Goal: Task Accomplishment & Management: Complete application form

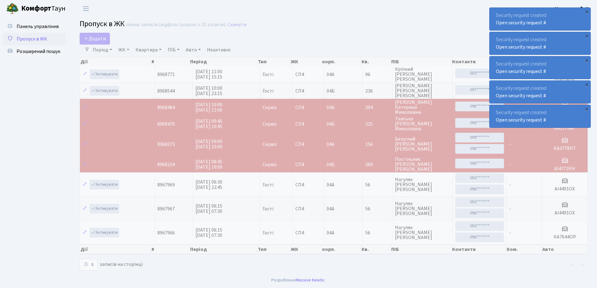
select select "25"
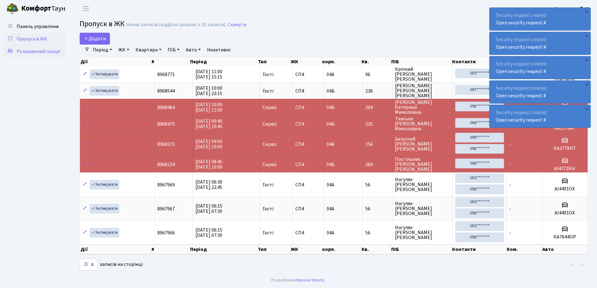
click at [34, 51] on span "Розширений пошук" at bounding box center [39, 51] width 44 height 7
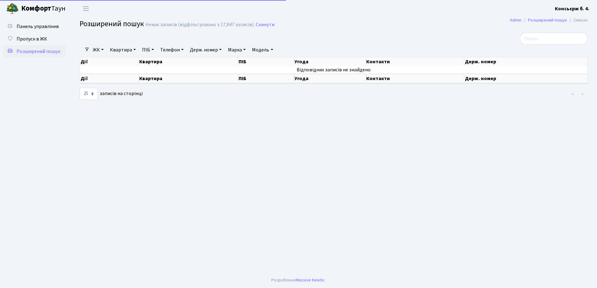
select select "25"
click at [28, 37] on span "Пропуск в ЖК" at bounding box center [32, 39] width 31 height 7
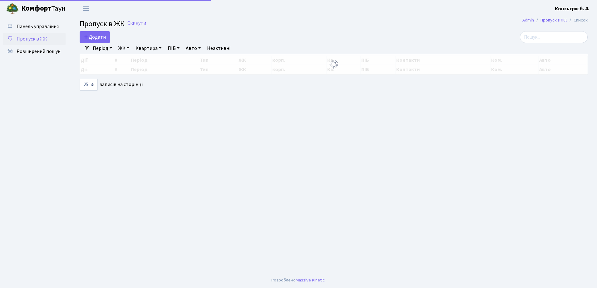
select select "25"
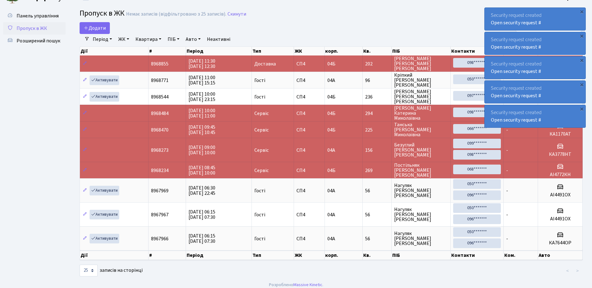
scroll to position [15, 0]
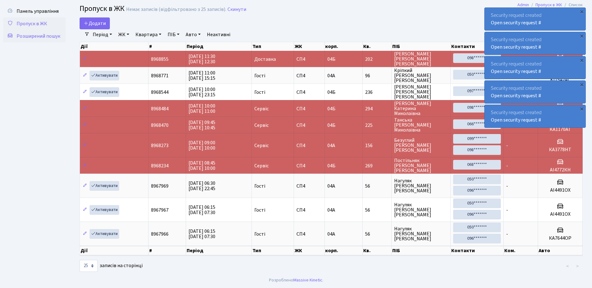
click at [42, 37] on span "Розширений пошук" at bounding box center [39, 36] width 44 height 7
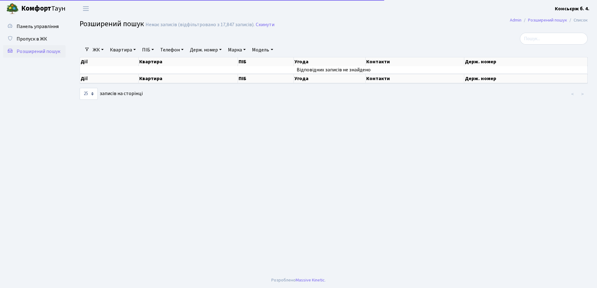
select select "25"
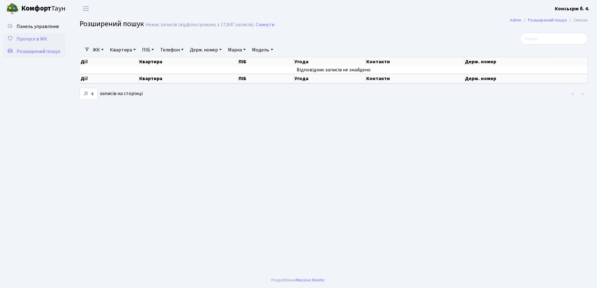
click at [33, 39] on span "Пропуск в ЖК" at bounding box center [32, 39] width 31 height 7
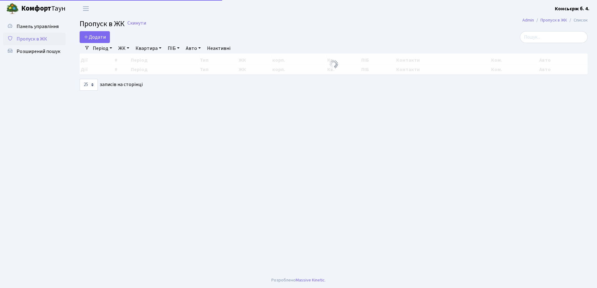
select select "25"
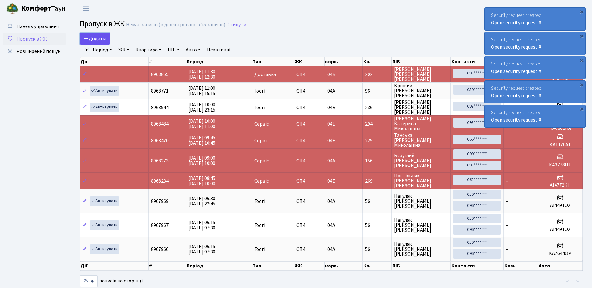
click at [97, 36] on span "Додати" at bounding box center [95, 38] width 22 height 7
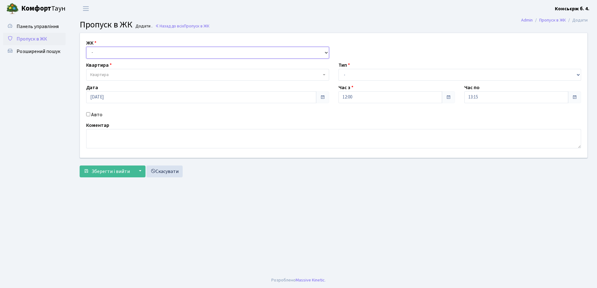
click at [116, 53] on select "- СП4, Столичне шосе, 5" at bounding box center [207, 53] width 243 height 12
select select "325"
click at [86, 47] on select "- СП4, Столичне шосе, 5" at bounding box center [207, 53] width 243 height 12
select select
click at [124, 74] on span "Квартира" at bounding box center [205, 75] width 231 height 6
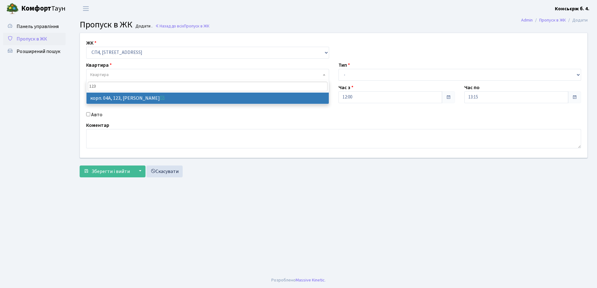
type input "123"
select select "21151"
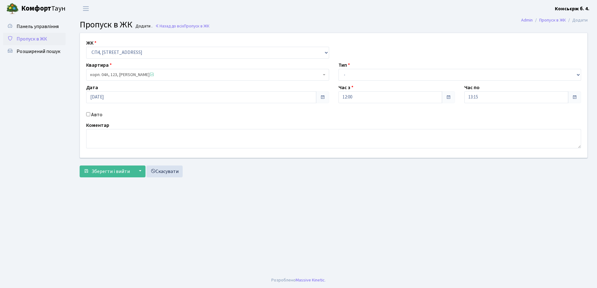
click at [88, 113] on input "Авто" at bounding box center [88, 114] width 4 height 4
checkbox input "true"
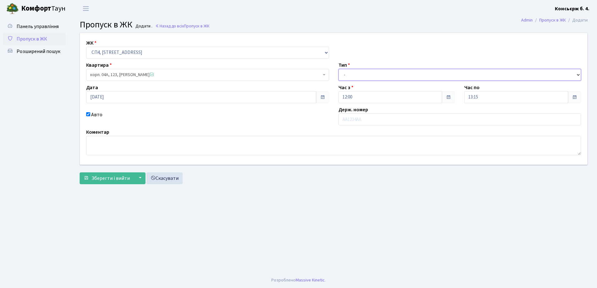
click at [354, 74] on select "- Доставка Таксі Гості Сервіс" at bounding box center [459, 75] width 243 height 12
select select "18"
click at [338, 69] on select "- Доставка Таксі Гості Сервіс" at bounding box center [459, 75] width 243 height 12
click at [360, 120] on input "text" at bounding box center [459, 120] width 243 height 12
type input "КА6712НО"
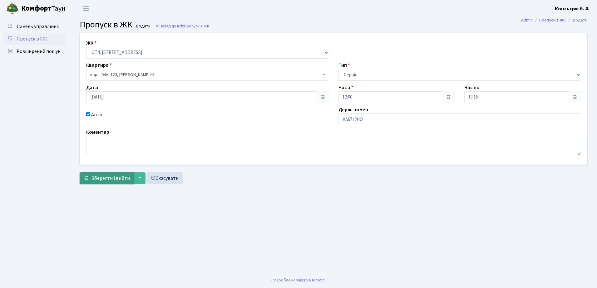
click at [106, 177] on span "Зберегти і вийти" at bounding box center [110, 178] width 38 height 7
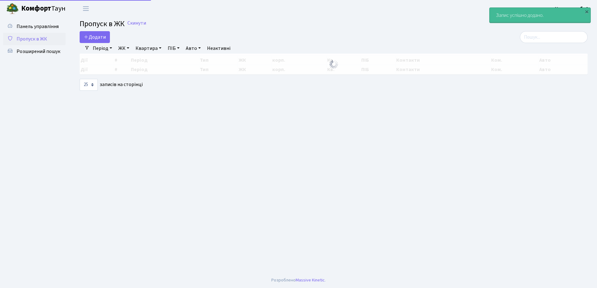
select select "25"
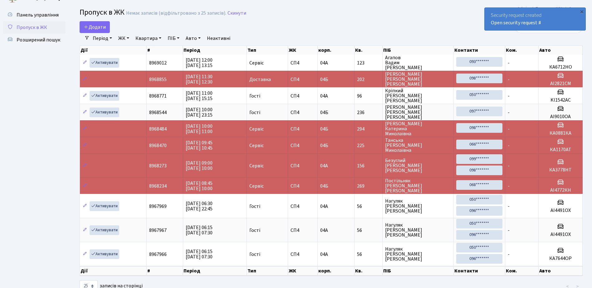
scroll to position [1, 0]
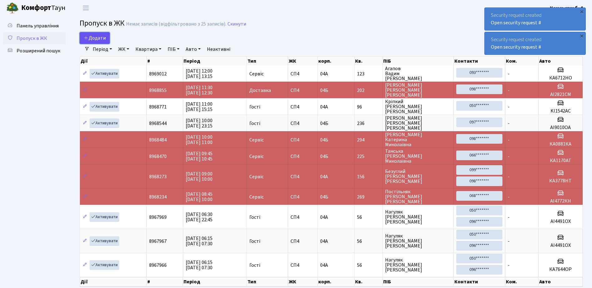
click at [95, 38] on span "Додати" at bounding box center [95, 38] width 22 height 7
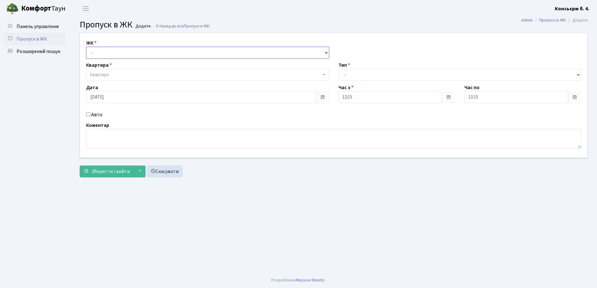
click at [122, 53] on select "- СП4, Столичне шосе, 5" at bounding box center [207, 53] width 243 height 12
select select "325"
click at [86, 47] on select "- [STREET_ADDRESS]" at bounding box center [207, 53] width 243 height 12
select select
click at [124, 75] on span "Квартира" at bounding box center [205, 75] width 231 height 6
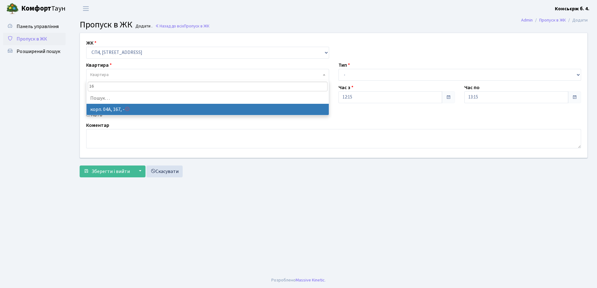
type input "1"
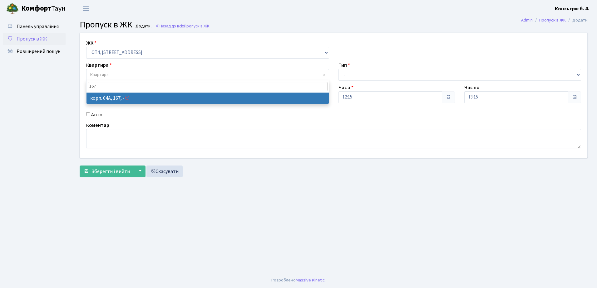
type input "167"
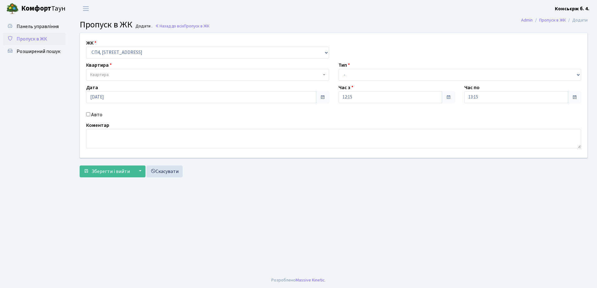
click at [130, 75] on span "Квартира" at bounding box center [205, 75] width 231 height 6
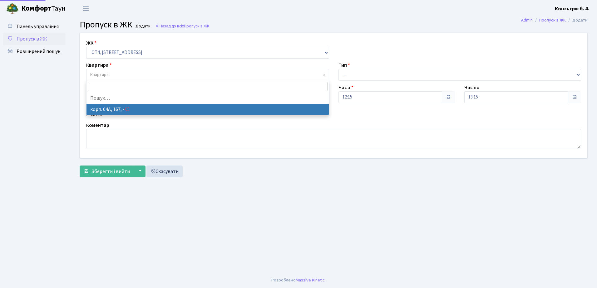
click at [134, 74] on span "Квартира" at bounding box center [205, 75] width 231 height 6
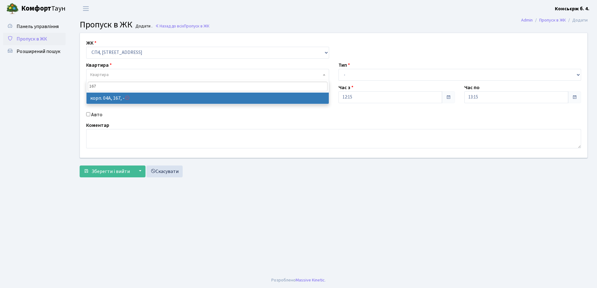
type input "167"
select select "21195"
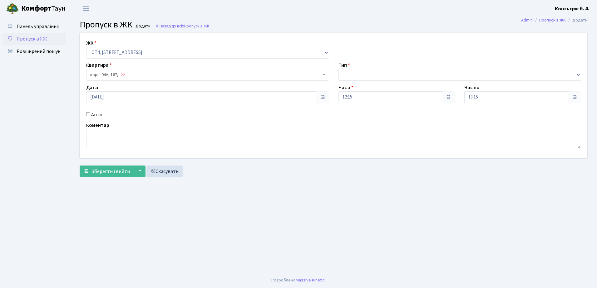
click at [88, 113] on input "Авто" at bounding box center [88, 114] width 4 height 4
checkbox input "true"
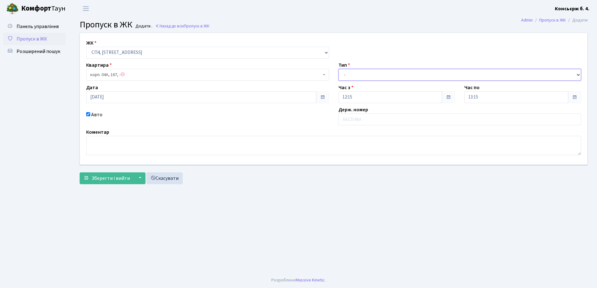
click at [374, 75] on select "- Доставка Таксі Гості Сервіс" at bounding box center [459, 75] width 243 height 12
select select "1"
click at [338, 69] on select "- Доставка Таксі Гості Сервіс" at bounding box center [459, 75] width 243 height 12
click at [373, 120] on input "text" at bounding box center [459, 120] width 243 height 12
type input "АІ6386ІН"
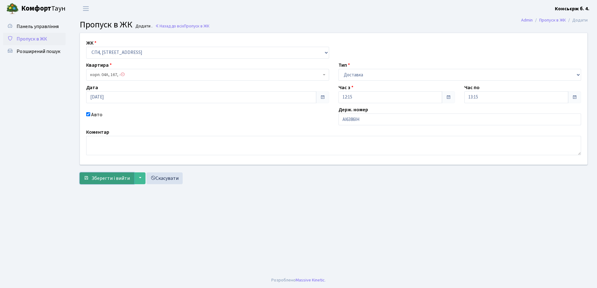
click at [113, 177] on span "Зберегти і вийти" at bounding box center [110, 178] width 38 height 7
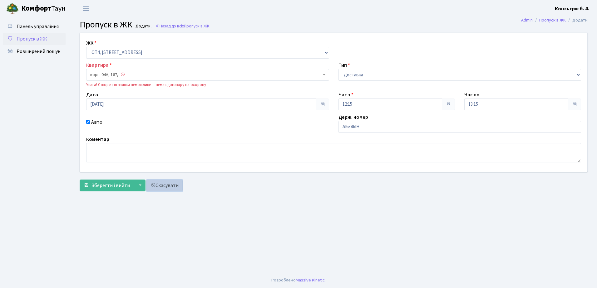
click at [165, 187] on link "Скасувати" at bounding box center [164, 186] width 36 height 12
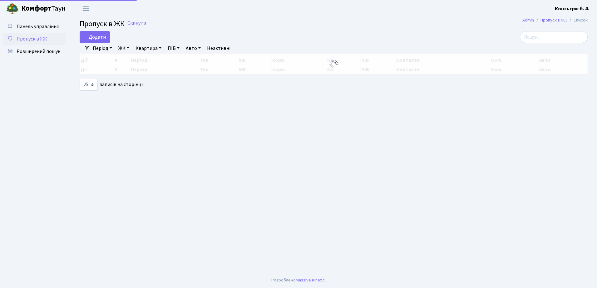
select select "25"
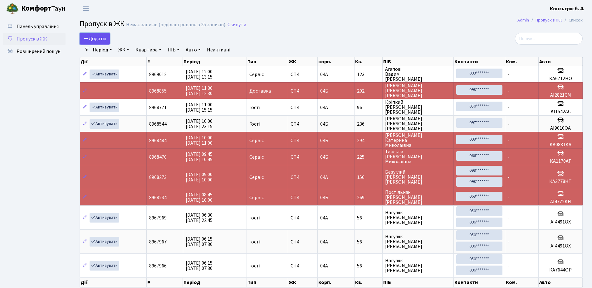
click at [96, 37] on span "Додати" at bounding box center [95, 38] width 22 height 7
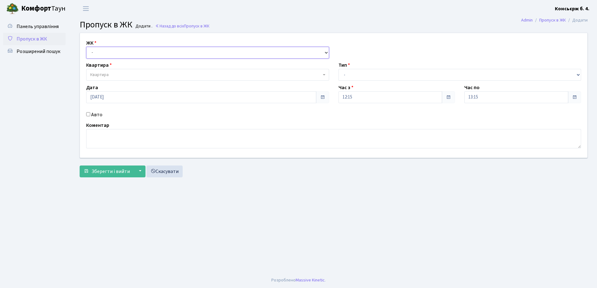
click at [120, 52] on select "- СП4, Столичне шосе, 5" at bounding box center [207, 53] width 243 height 12
select select "325"
click at [86, 47] on select "- СП4, Столичне шосе, 5" at bounding box center [207, 53] width 243 height 12
select select
click at [129, 74] on span "Квартира" at bounding box center [205, 75] width 231 height 6
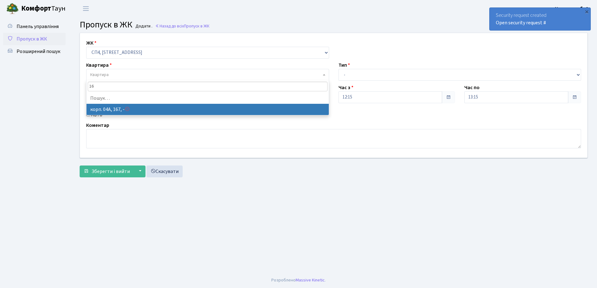
type input "1"
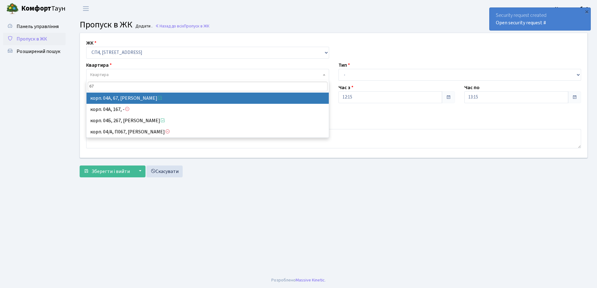
type input "67"
select select "21095"
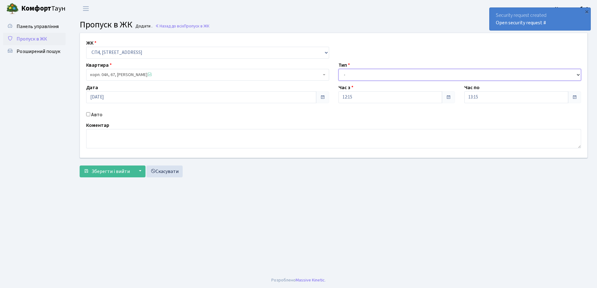
click at [367, 74] on select "- Доставка Таксі Гості Сервіс" at bounding box center [459, 75] width 243 height 12
select select "18"
click at [338, 69] on select "- Доставка Таксі Гості Сервіс" at bounding box center [459, 75] width 243 height 12
click at [87, 113] on input "Авто" at bounding box center [88, 114] width 4 height 4
checkbox input "true"
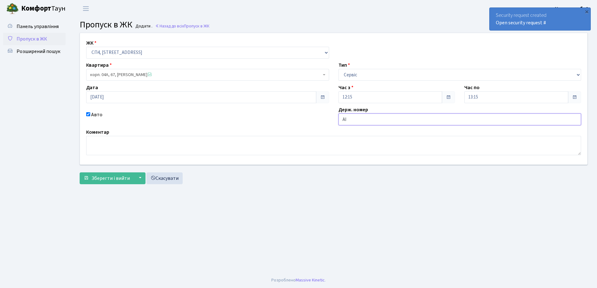
type input "АІ6386ІН"
click at [102, 177] on span "Зберегти і вийти" at bounding box center [110, 178] width 38 height 7
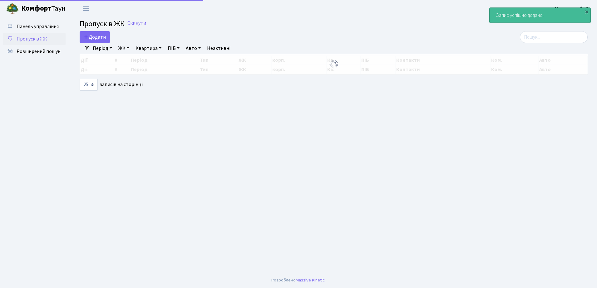
select select "25"
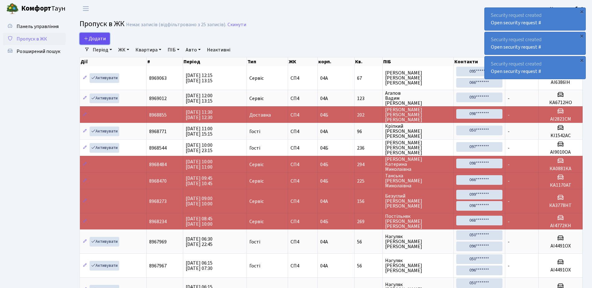
click at [96, 37] on span "Додати" at bounding box center [95, 38] width 22 height 7
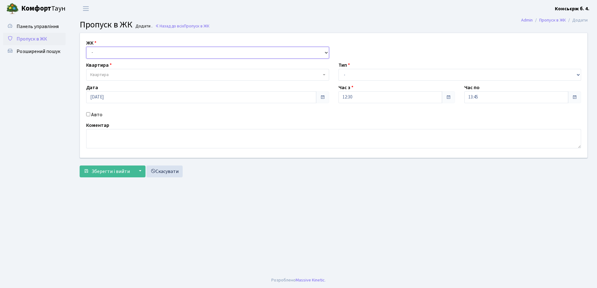
click at [109, 50] on select "- [STREET_ADDRESS]" at bounding box center [207, 53] width 243 height 12
select select "325"
click at [86, 47] on select "- [STREET_ADDRESS]" at bounding box center [207, 53] width 243 height 12
select select
click at [122, 71] on span "Квартира" at bounding box center [207, 75] width 243 height 12
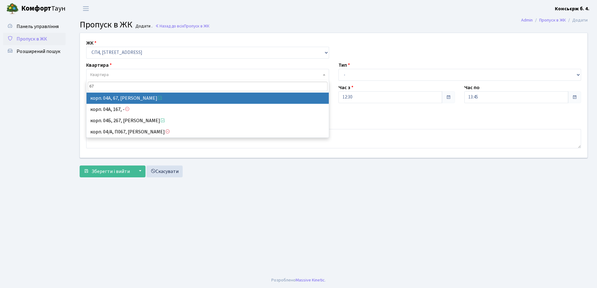
type input "67"
select select "21095"
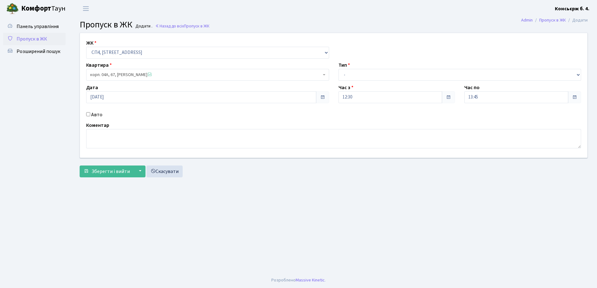
click at [89, 114] on input "Авто" at bounding box center [88, 114] width 4 height 4
checkbox input "true"
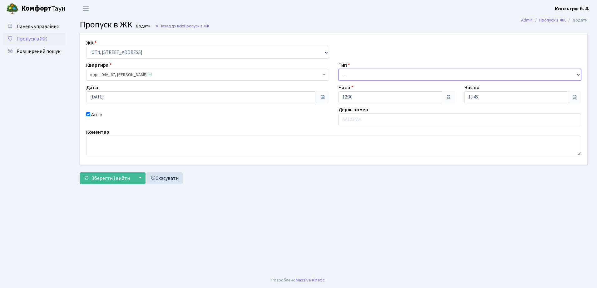
click at [384, 75] on select "- Доставка Таксі Гості Сервіс" at bounding box center [459, 75] width 243 height 12
select select "1"
click at [338, 69] on select "- Доставка Таксі Гості Сервіс" at bounding box center [459, 75] width 243 height 12
click at [378, 120] on input "text" at bounding box center [459, 120] width 243 height 12
type input "АІ1194НМ"
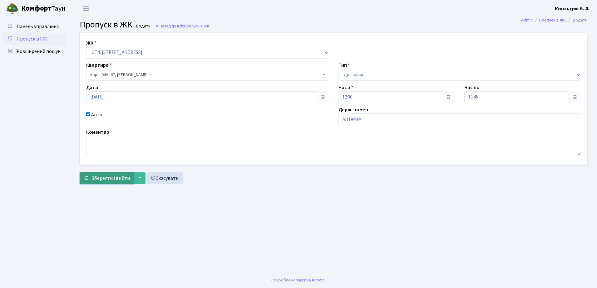
click at [100, 178] on span "Зберегти і вийти" at bounding box center [110, 178] width 38 height 7
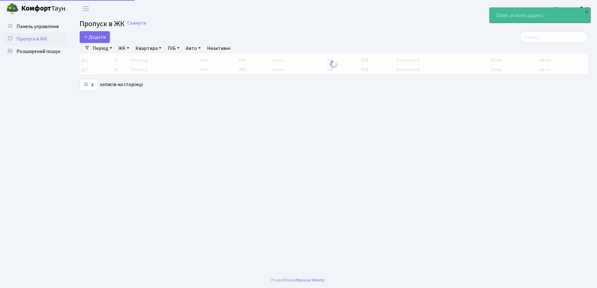
select select "25"
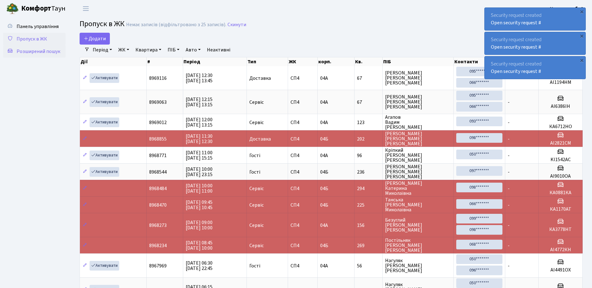
click at [44, 52] on span "Розширений пошук" at bounding box center [39, 51] width 44 height 7
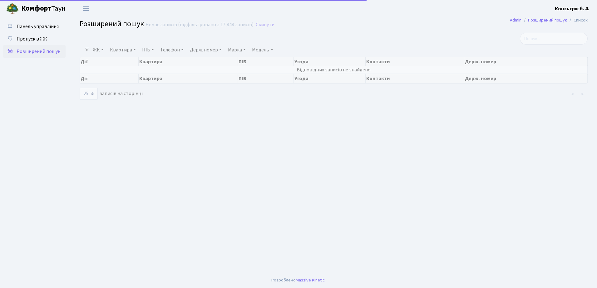
select select "25"
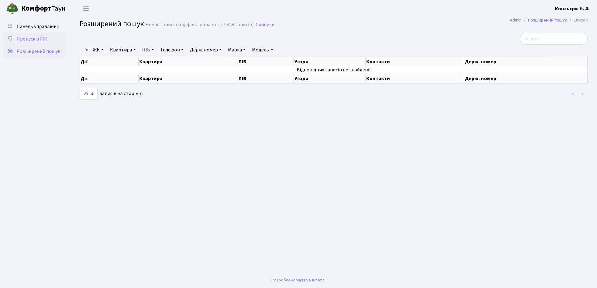
click at [34, 39] on span "Пропуск в ЖК" at bounding box center [32, 39] width 31 height 7
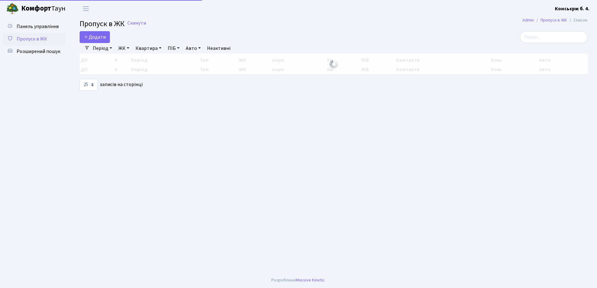
select select "25"
